Goal: Task Accomplishment & Management: Understand process/instructions

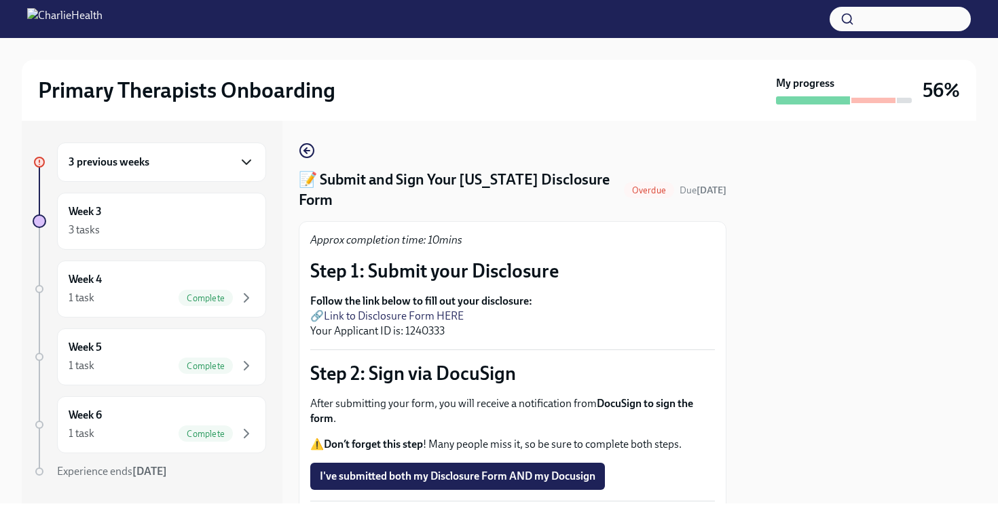
click at [248, 159] on icon "button" at bounding box center [246, 162] width 16 height 16
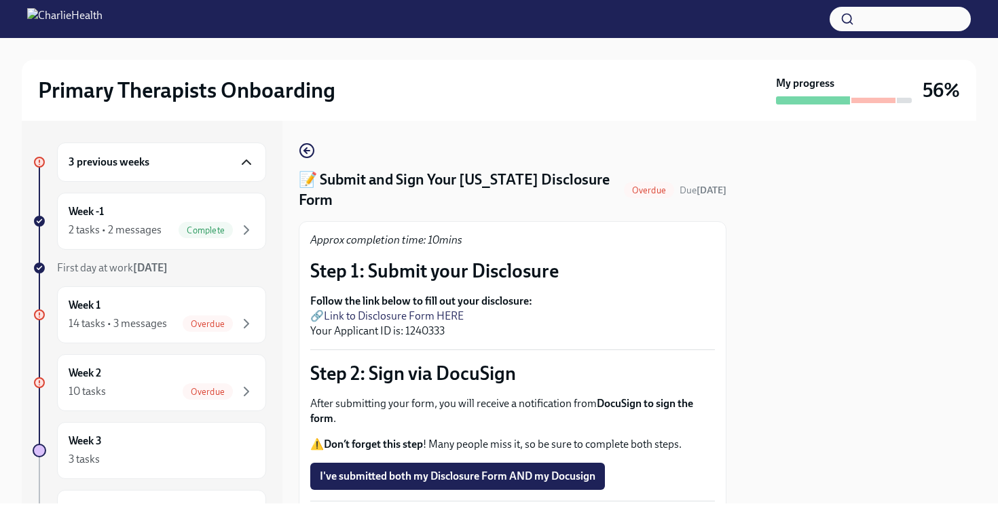
click at [247, 159] on icon "button" at bounding box center [246, 162] width 16 height 16
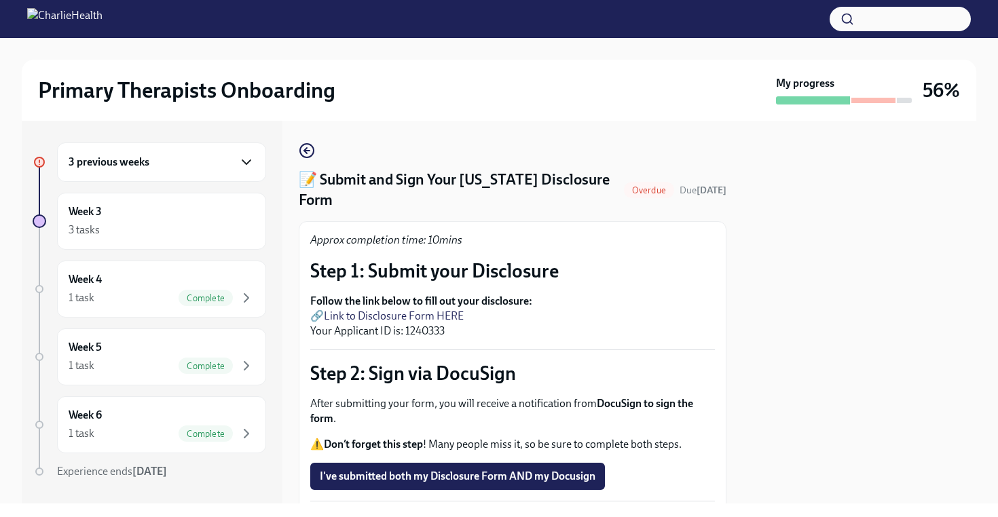
click at [247, 158] on icon "button" at bounding box center [246, 162] width 16 height 16
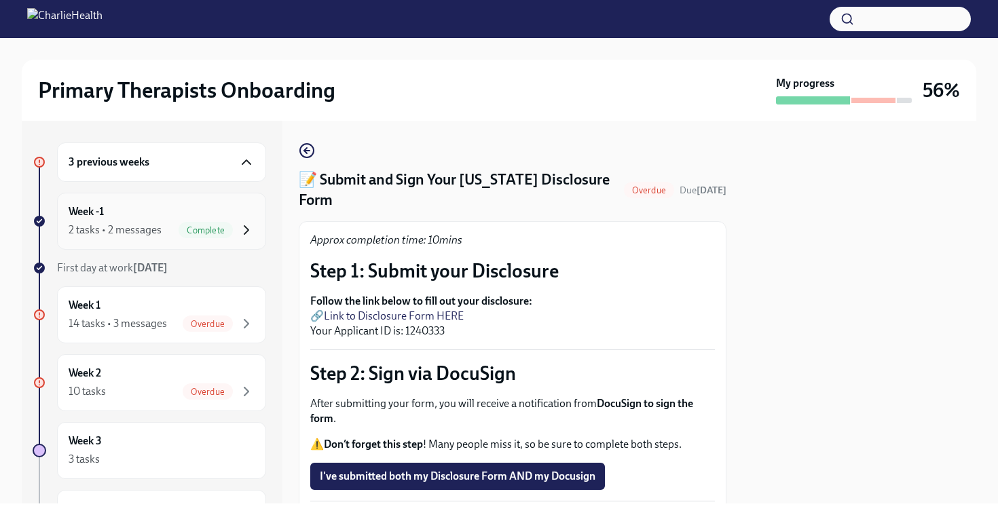
click at [246, 227] on icon "button" at bounding box center [246, 230] width 4 height 8
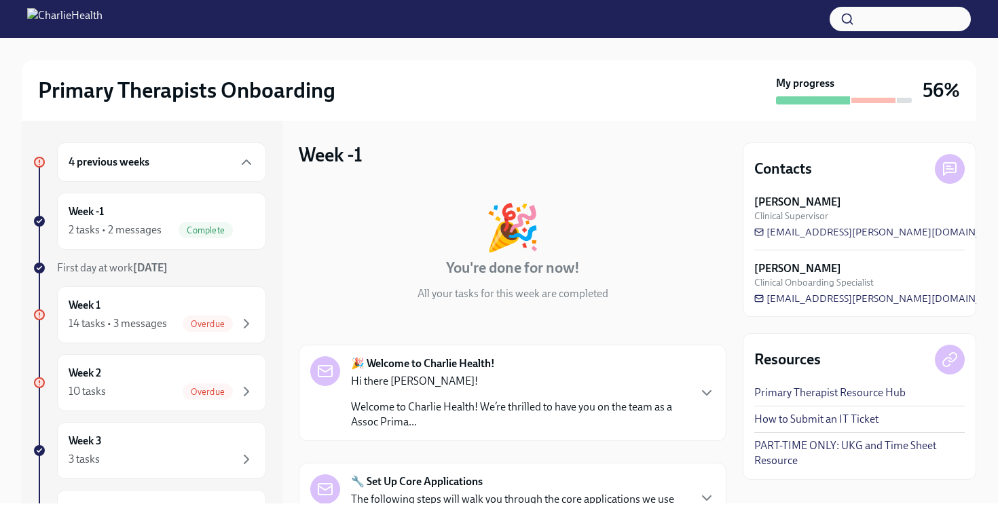
click at [694, 322] on div "🎉 You're done for now! All your tasks for this week are completed 🎉 Welcome to …" at bounding box center [513, 435] width 428 height 504
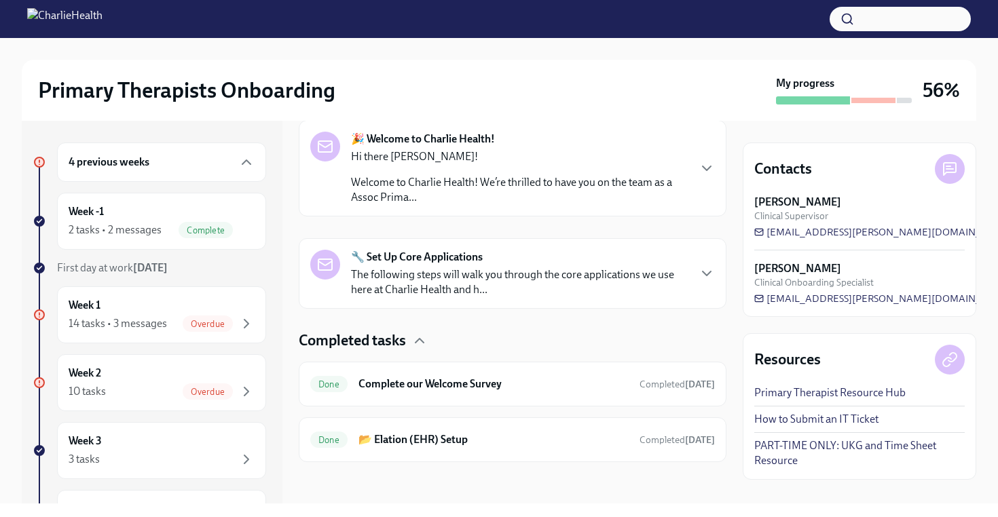
scroll to position [227, 0]
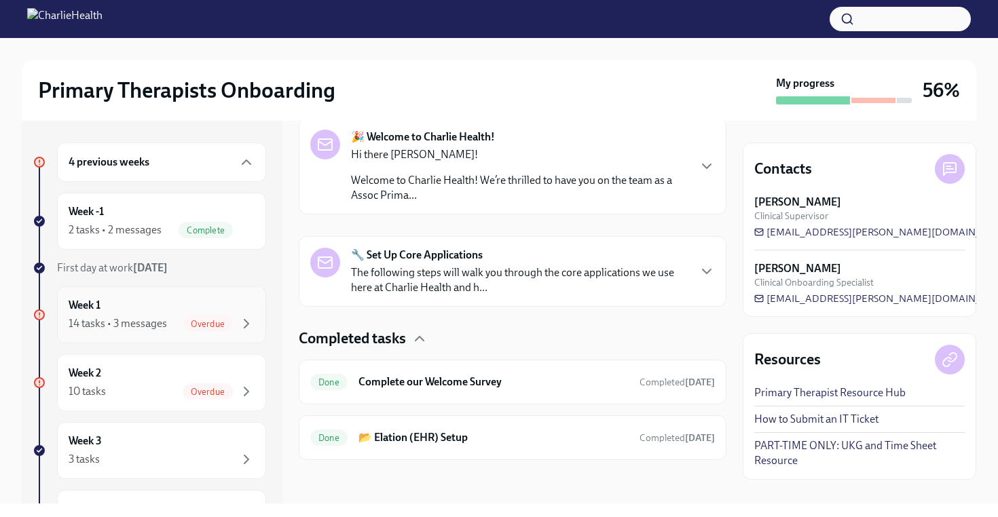
click at [149, 314] on div "Week 1 14 tasks • 3 messages Overdue" at bounding box center [162, 315] width 186 height 34
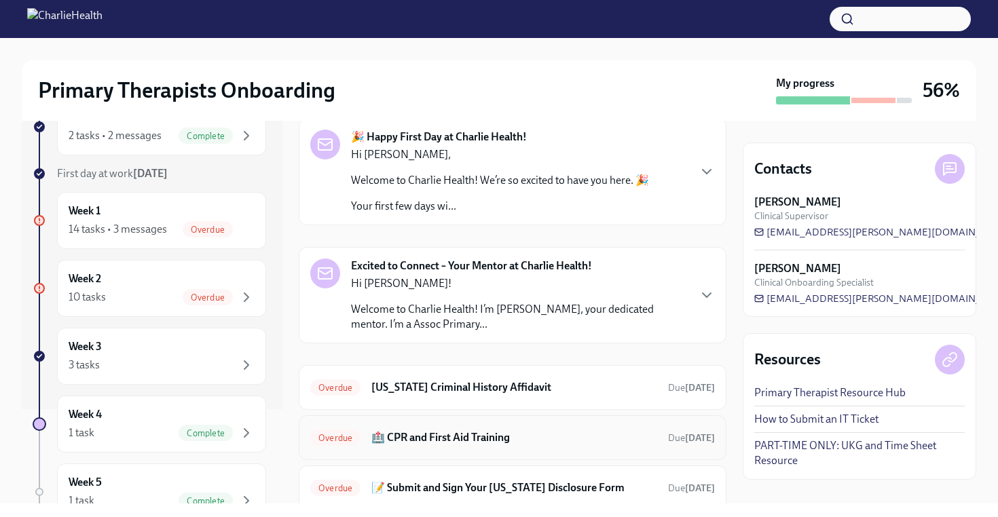
scroll to position [109, 0]
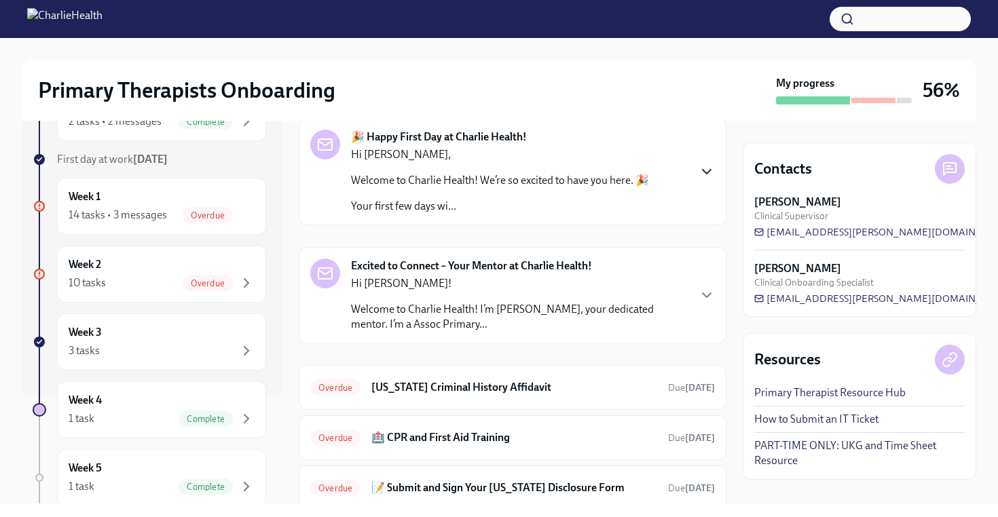
click at [707, 168] on icon "button" at bounding box center [706, 172] width 16 height 16
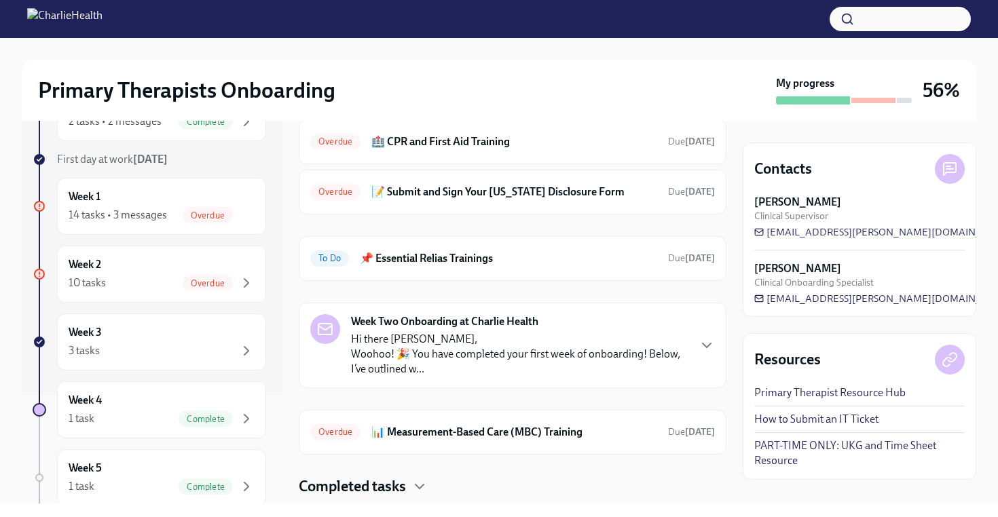
scroll to position [1423, 0]
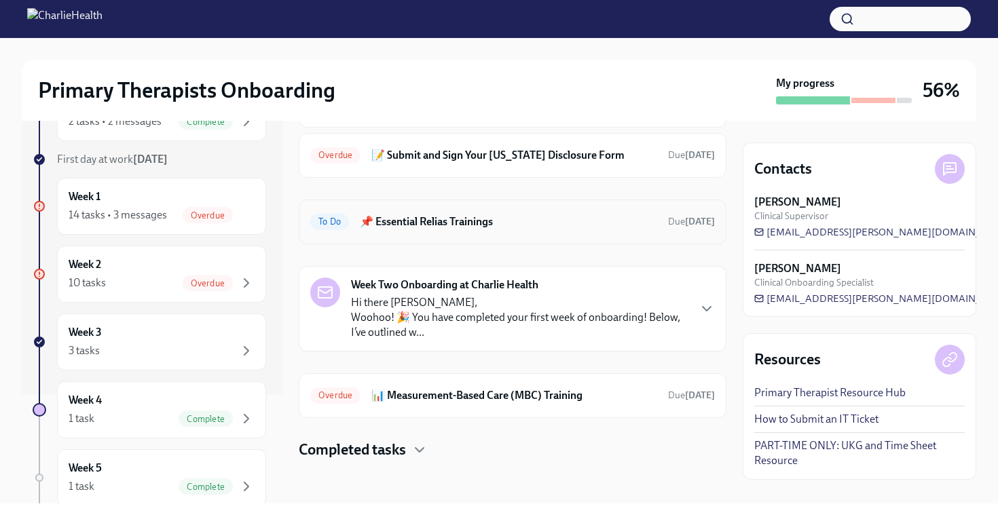
click at [411, 229] on h6 "📌 Essential Relias Trainings" at bounding box center [508, 221] width 297 height 15
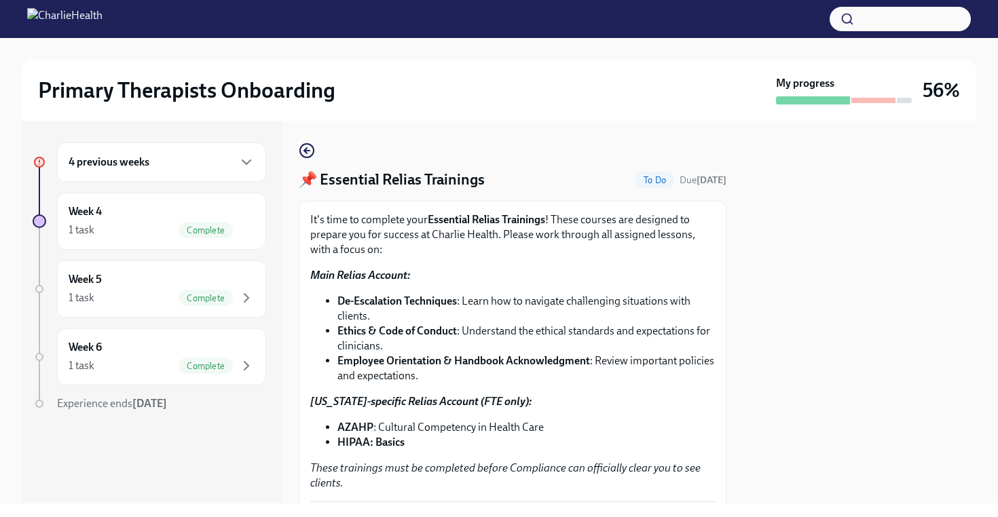
click at [803, 394] on div at bounding box center [859, 312] width 233 height 383
click at [305, 151] on icon "button" at bounding box center [306, 151] width 5 height 0
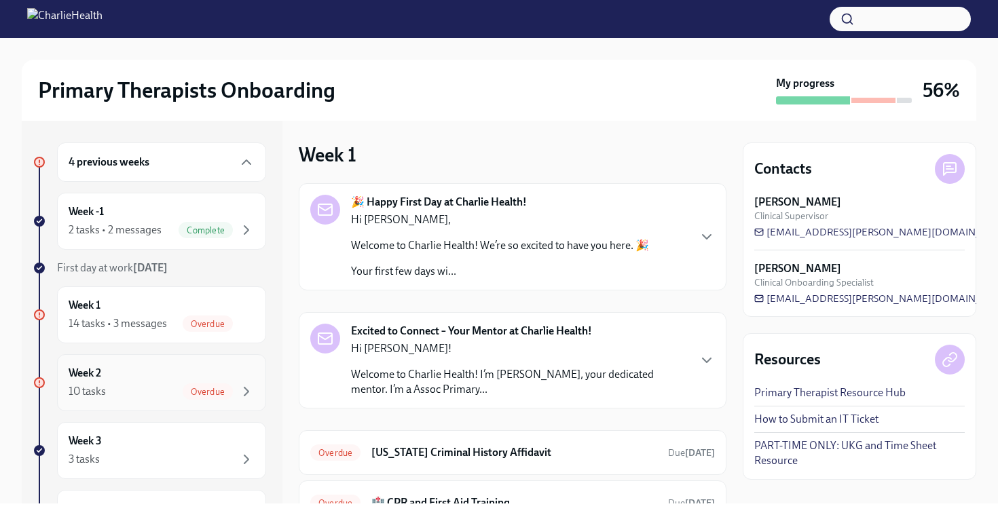
click at [200, 383] on div "Overdue" at bounding box center [208, 391] width 50 height 16
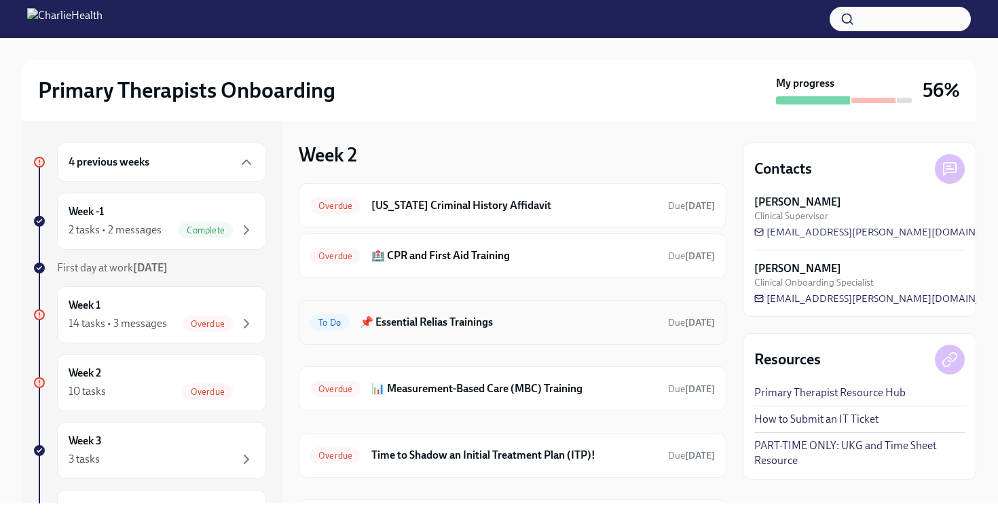
click at [417, 321] on h6 "📌 Essential Relias Trainings" at bounding box center [508, 322] width 297 height 15
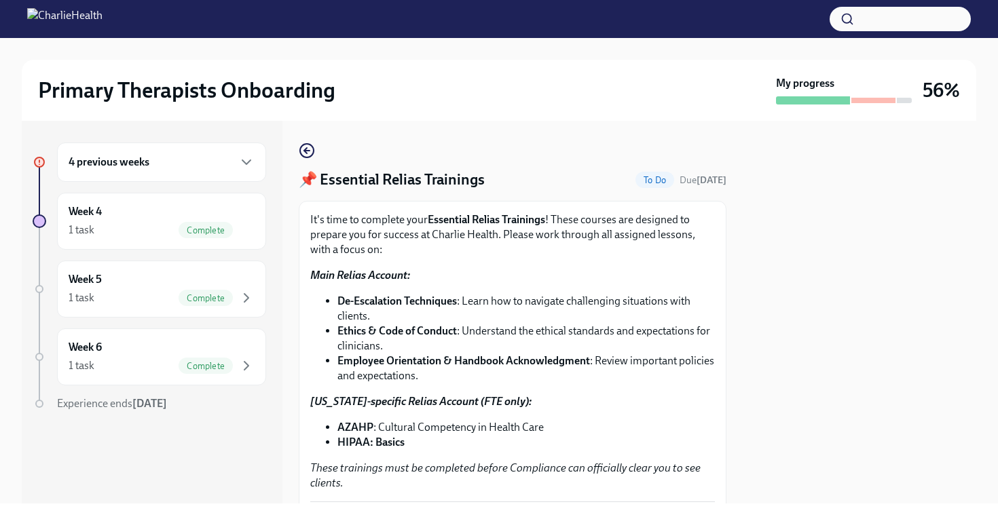
click at [789, 447] on div at bounding box center [859, 312] width 233 height 383
drag, startPoint x: 637, startPoint y: 183, endPoint x: 432, endPoint y: 183, distance: 205.0
click at [435, 183] on div "📌 Essential Relias Trainings To Do Due [DATE]" at bounding box center [513, 180] width 428 height 20
